Goal: Contribute content

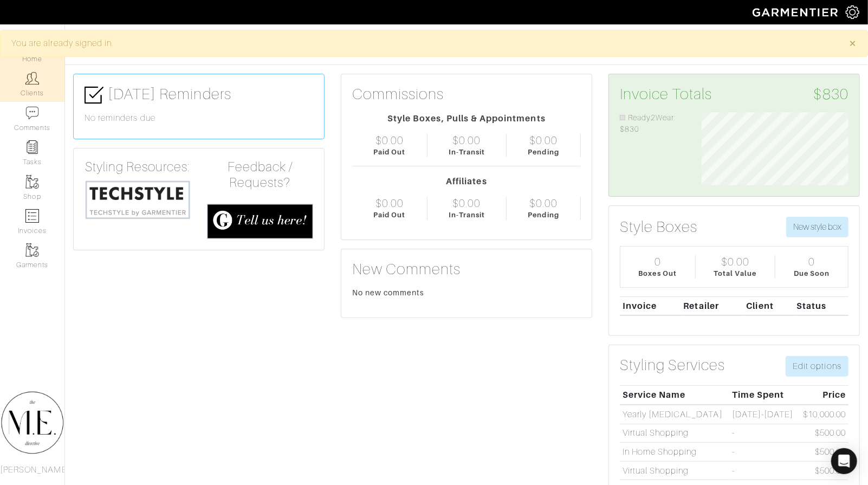
scroll to position [73, 163]
click at [25, 86] on link "Clients" at bounding box center [32, 84] width 64 height 34
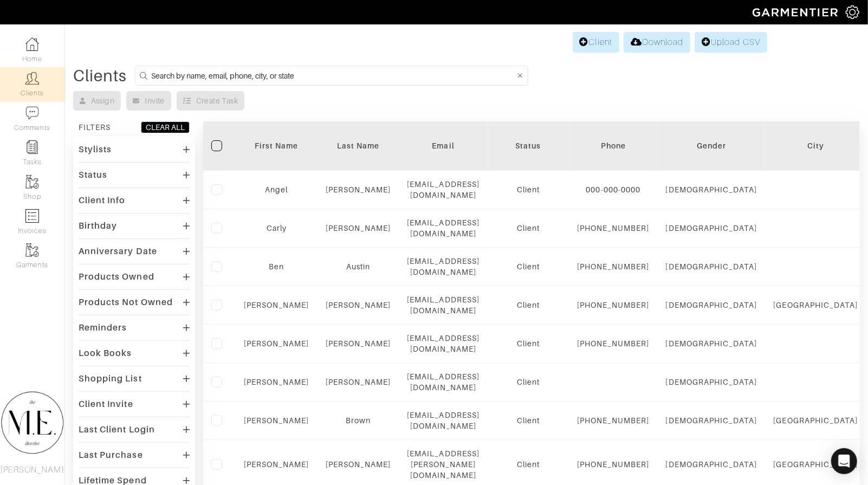
click at [219, 77] on input at bounding box center [332, 76] width 363 height 14
type input "Cynthia"
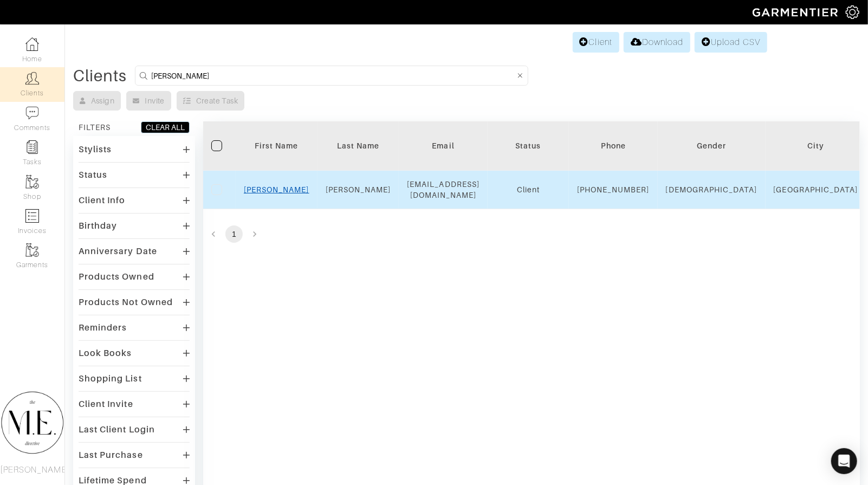
click at [270, 193] on link "Cynthia" at bounding box center [277, 189] width 66 height 9
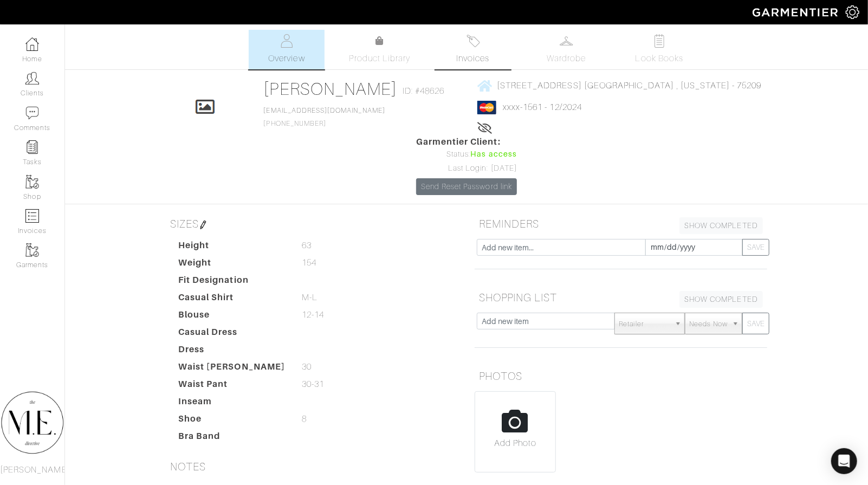
click at [475, 42] on img at bounding box center [473, 41] width 14 height 14
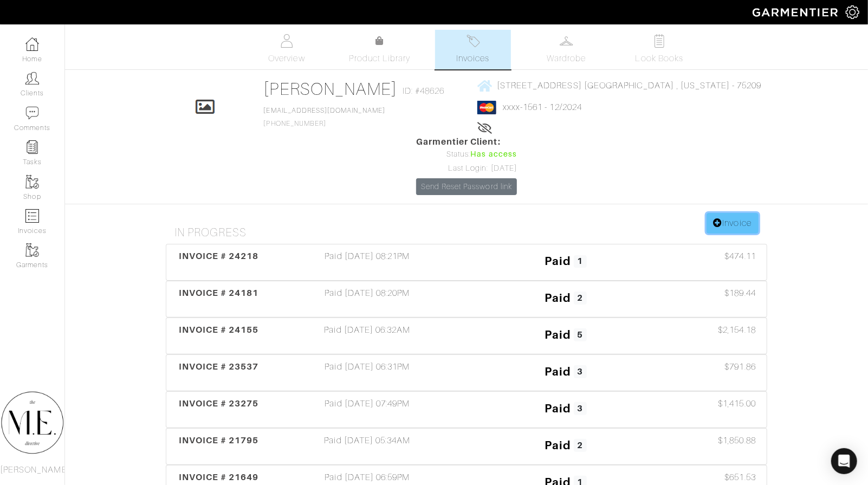
click at [741, 213] on link "Invoice" at bounding box center [732, 223] width 52 height 21
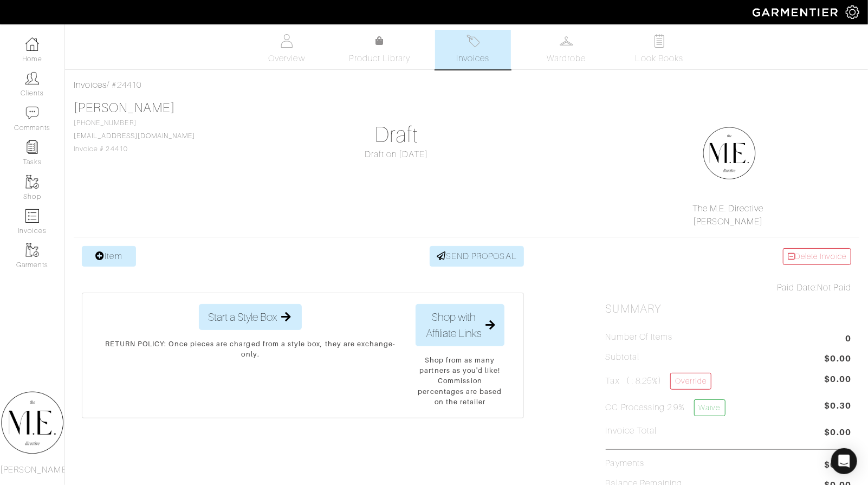
click at [139, 261] on div "Item SEND PROPOSAL" at bounding box center [303, 256] width 442 height 21
click at [122, 261] on link "Item" at bounding box center [109, 256] width 54 height 21
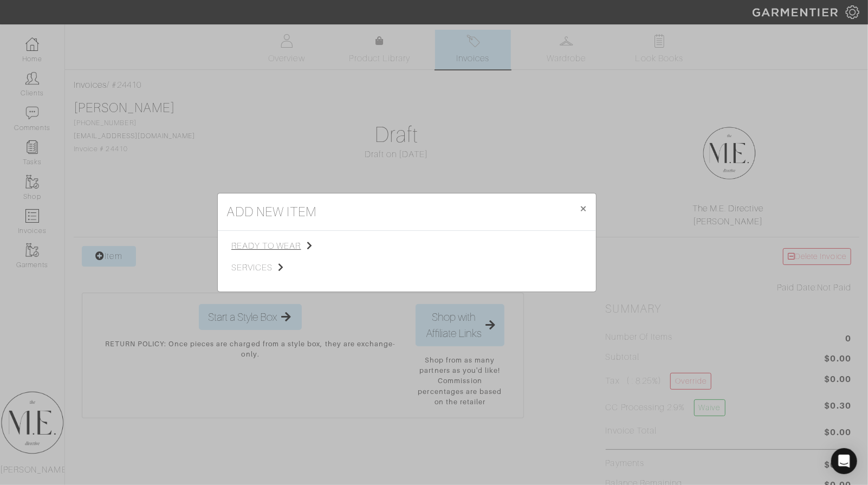
click at [259, 246] on span "ready to wear" at bounding box center [285, 245] width 109 height 13
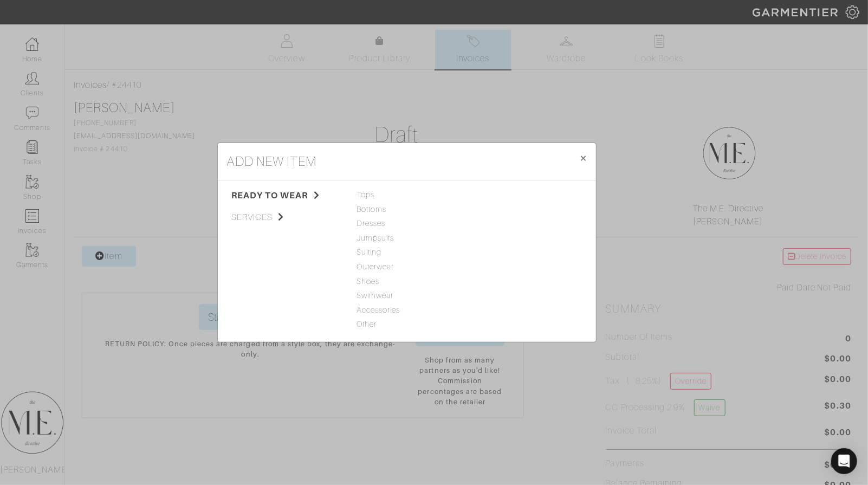
click at [369, 329] on div "Tops Bottoms Dresses Jumpsuits Suiting Outerwear Shoes Swimwear Accessories Oth…" at bounding box center [406, 261] width 101 height 144
click at [367, 326] on span "Other" at bounding box center [406, 324] width 101 height 12
click at [379, 304] on span "Accessories" at bounding box center [406, 310] width 101 height 12
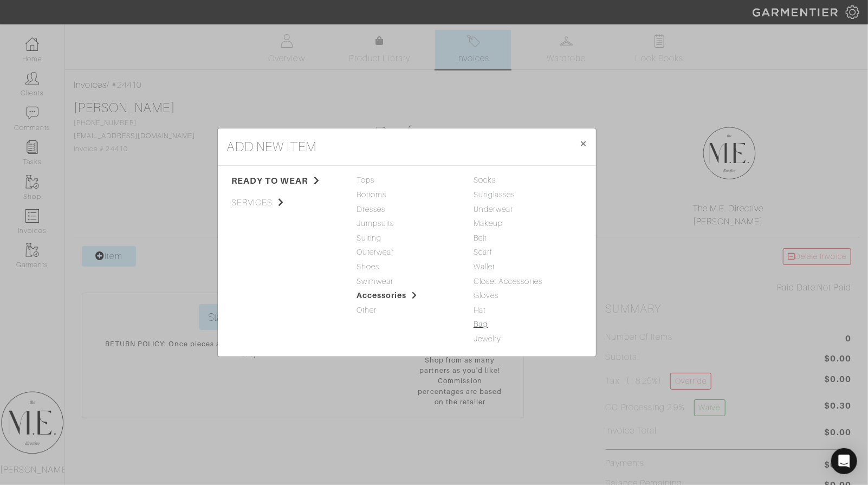
click at [486, 326] on link "Bag" at bounding box center [480, 324] width 14 height 9
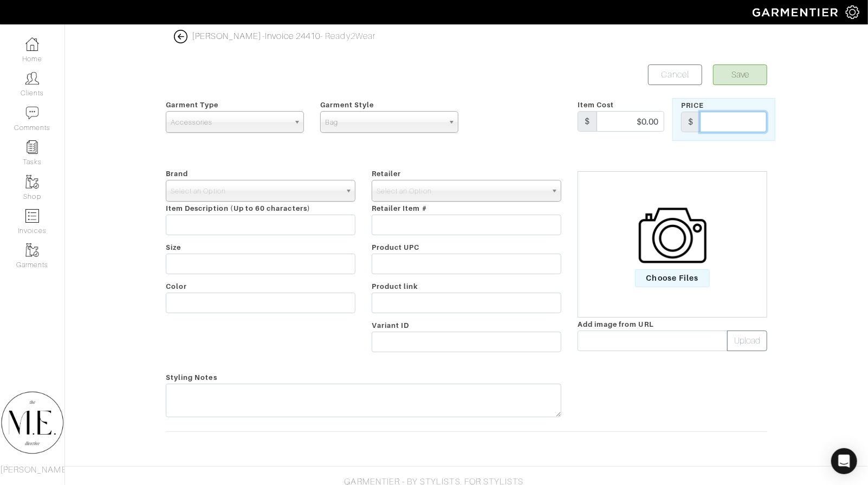
click at [751, 127] on input "text" at bounding box center [733, 122] width 67 height 21
type input "350"
click at [671, 277] on span "Choose Files" at bounding box center [672, 278] width 75 height 18
click at [0, 0] on input "Choose Files" at bounding box center [0, 0] width 0 height 0
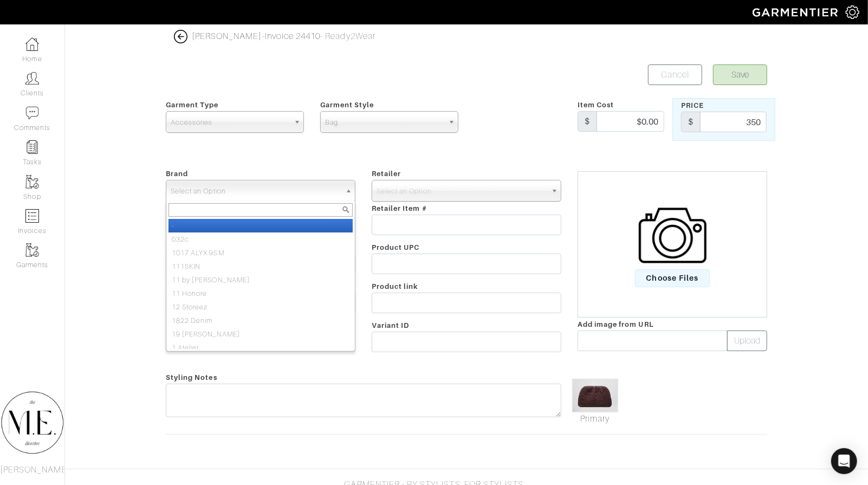
click at [257, 185] on span "Select an Option" at bounding box center [256, 191] width 170 height 22
type input "a.l."
select select "A.L.C."
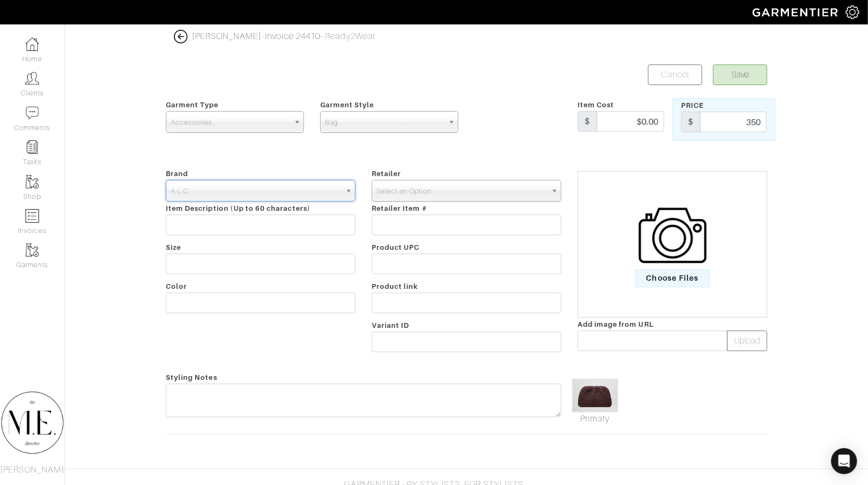
click at [425, 192] on span "Select an Option" at bounding box center [461, 191] width 170 height 22
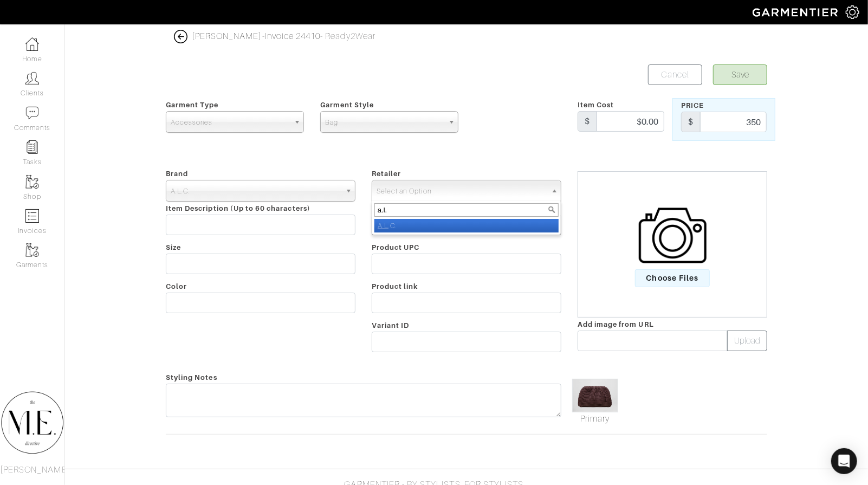
type input "a.l.c"
select select "147"
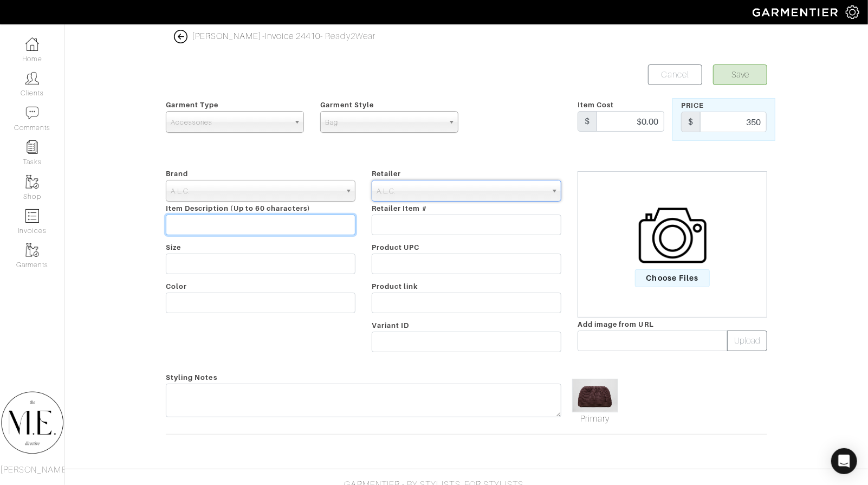
click at [318, 226] on input "text" at bounding box center [261, 224] width 190 height 21
paste input "[PERSON_NAME] Bag"
type input "[PERSON_NAME] Bag"
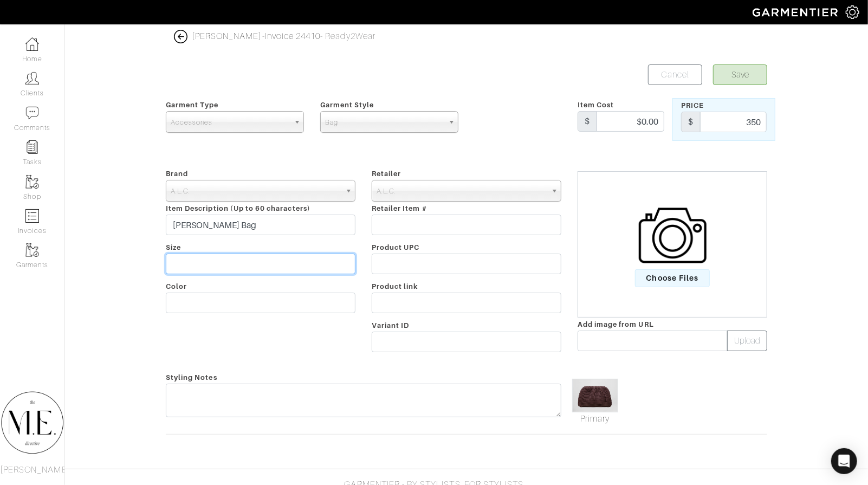
click at [263, 264] on input "text" at bounding box center [261, 263] width 190 height 21
type input "o"
type input "One Size"
click at [276, 287] on div "Brand - 032c 1017 ALYX 9SM 111SKIN 11 by [PERSON_NAME] 11 [PERSON_NAME] 12 Stor…" at bounding box center [261, 262] width 206 height 191
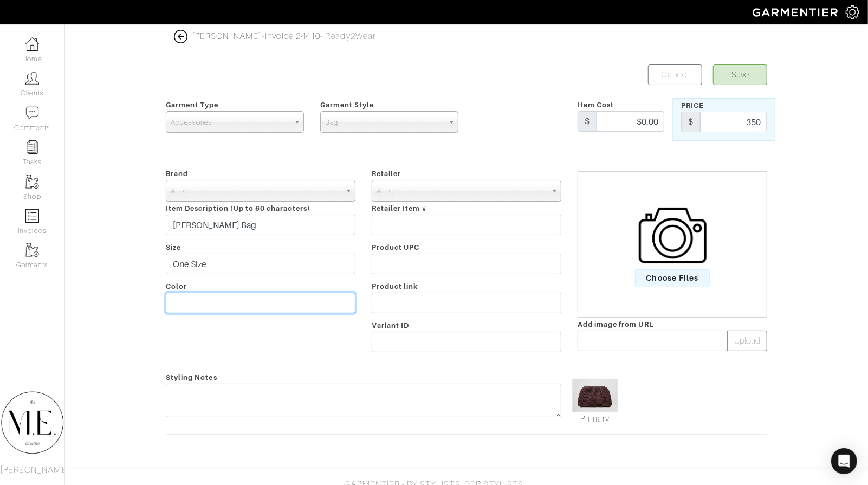
click at [263, 296] on input "text" at bounding box center [261, 302] width 190 height 21
type input "Burgundy"
click at [751, 75] on button "Save" at bounding box center [740, 74] width 54 height 21
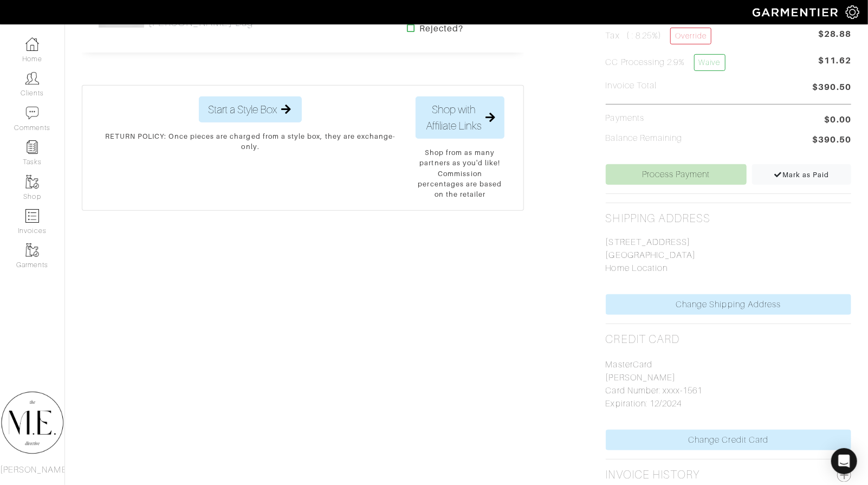
scroll to position [347, 0]
click at [66, 1] on div "Company Settings Manage Subscription My Profile Stylists Sign Out" at bounding box center [434, 12] width 868 height 24
